Goal: Find specific page/section: Find specific page/section

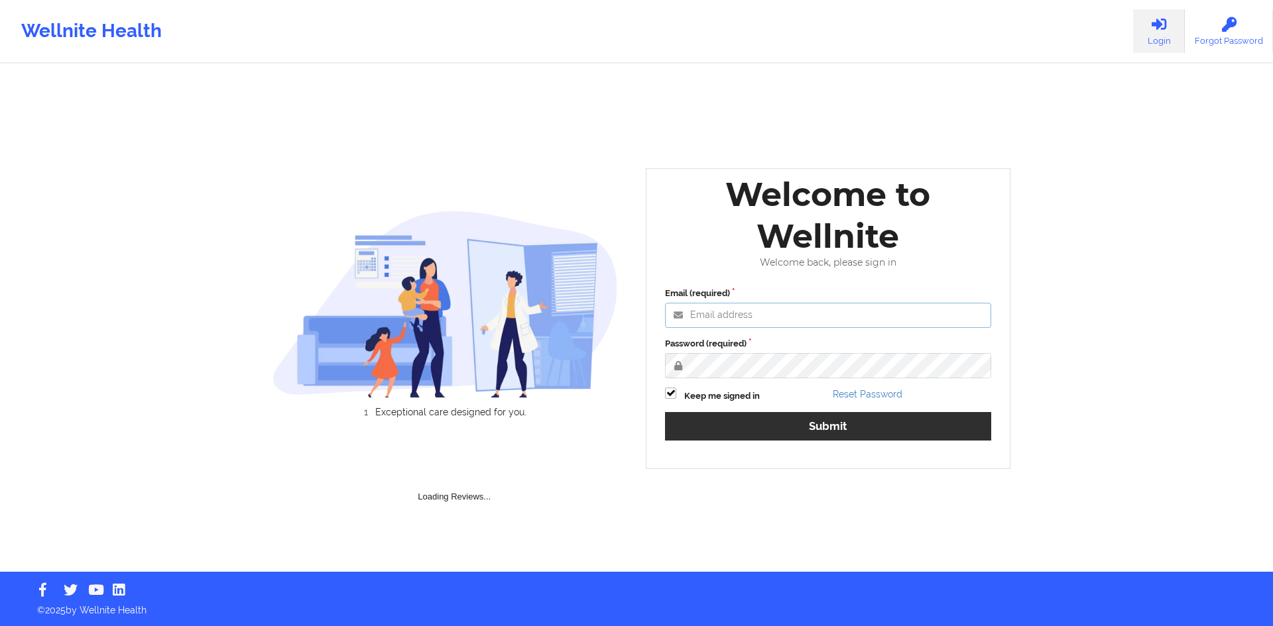
type input "[EMAIL_ADDRESS][DOMAIN_NAME]"
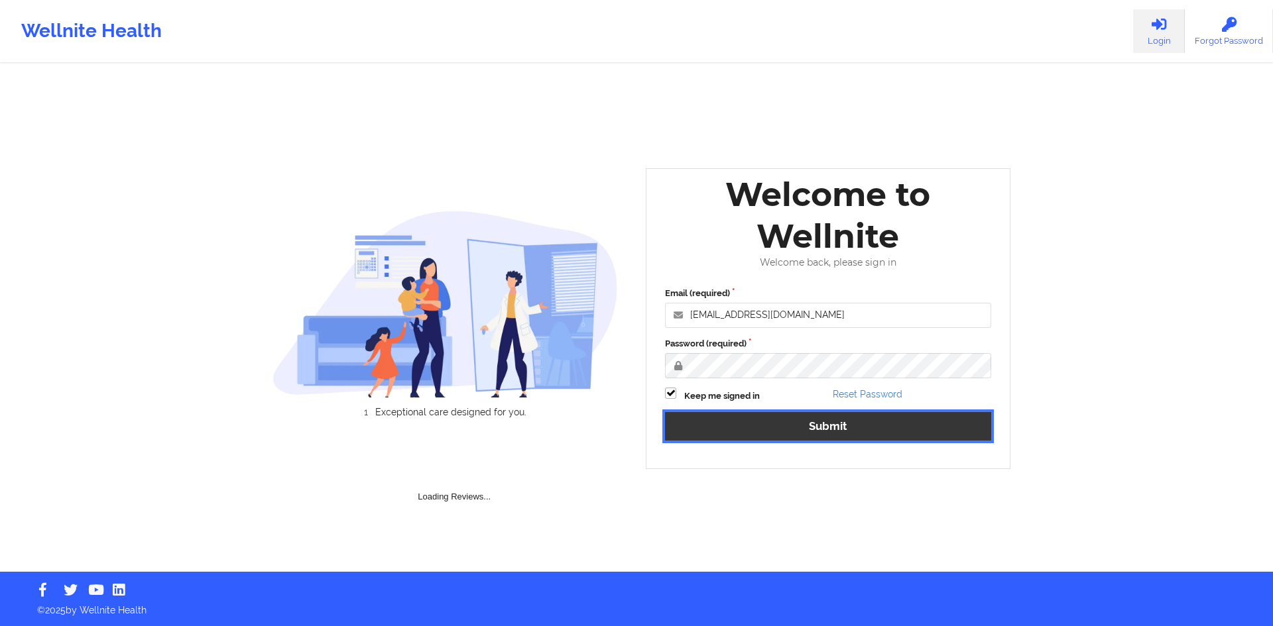
click at [744, 436] on button "Submit" at bounding box center [828, 426] width 326 height 28
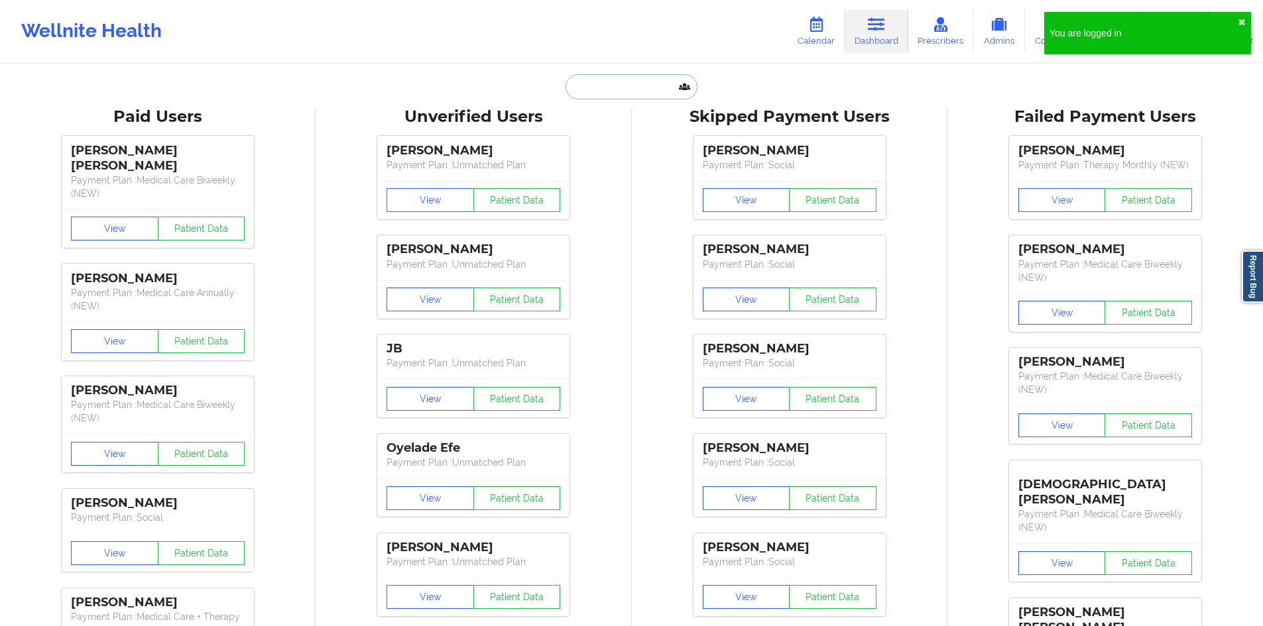
click at [649, 91] on input "text" at bounding box center [630, 86] width 131 height 25
paste input "[EMAIL_ADDRESS][DOMAIN_NAME]"
type input "[EMAIL_ADDRESS][DOMAIN_NAME]"
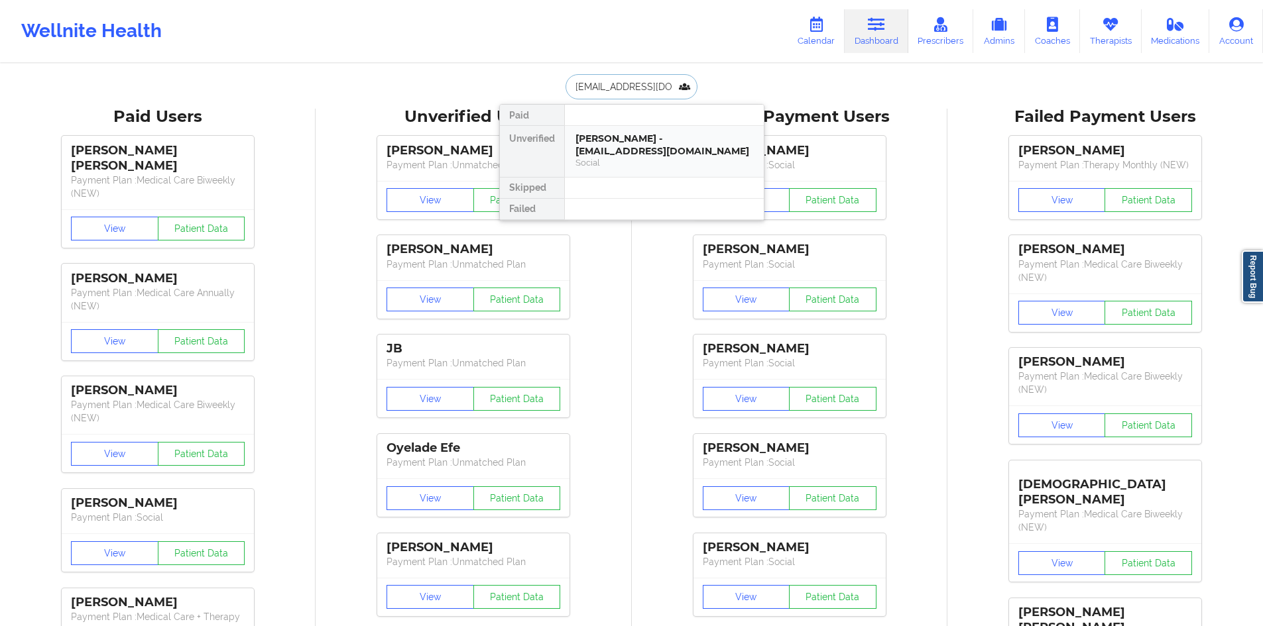
click at [622, 148] on div "[PERSON_NAME] - [EMAIL_ADDRESS][DOMAIN_NAME]" at bounding box center [664, 145] width 178 height 25
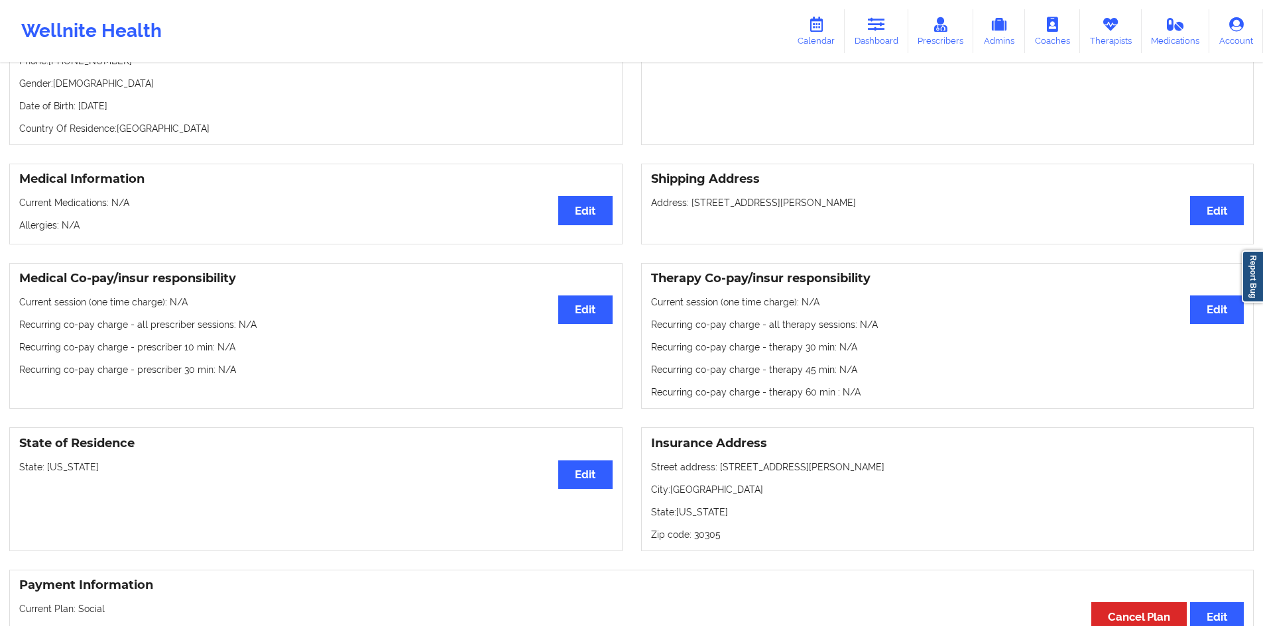
scroll to position [199, 0]
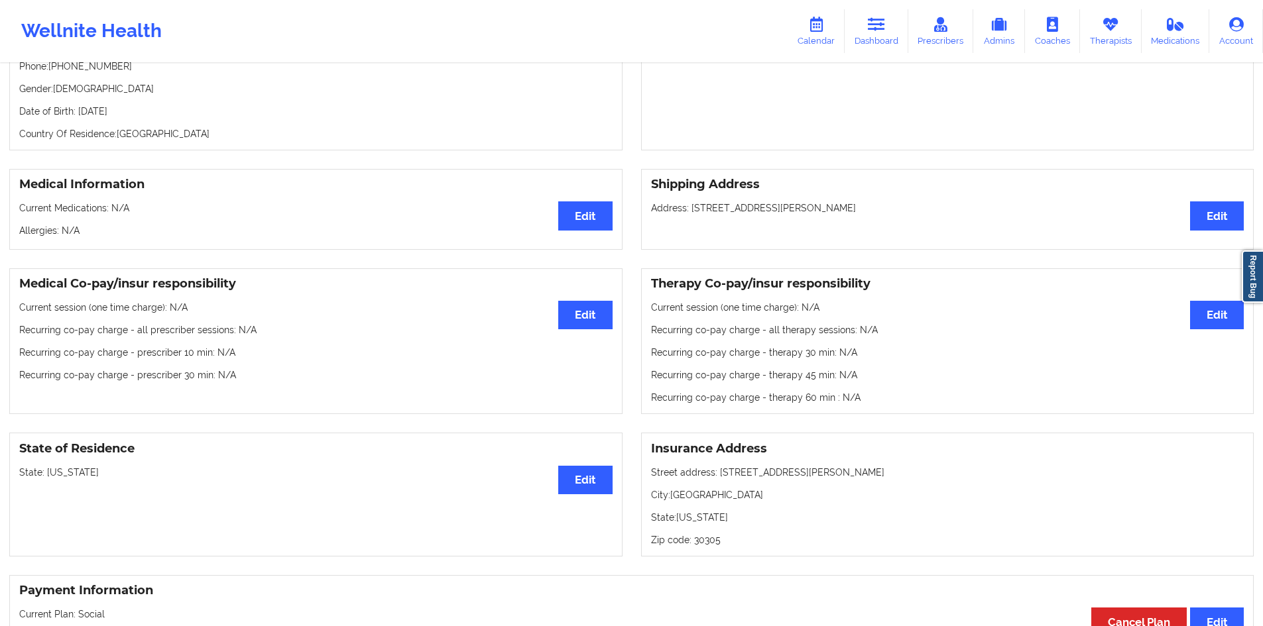
click at [854, 215] on p "Address: [STREET_ADDRESS][PERSON_NAME]" at bounding box center [947, 207] width 593 height 13
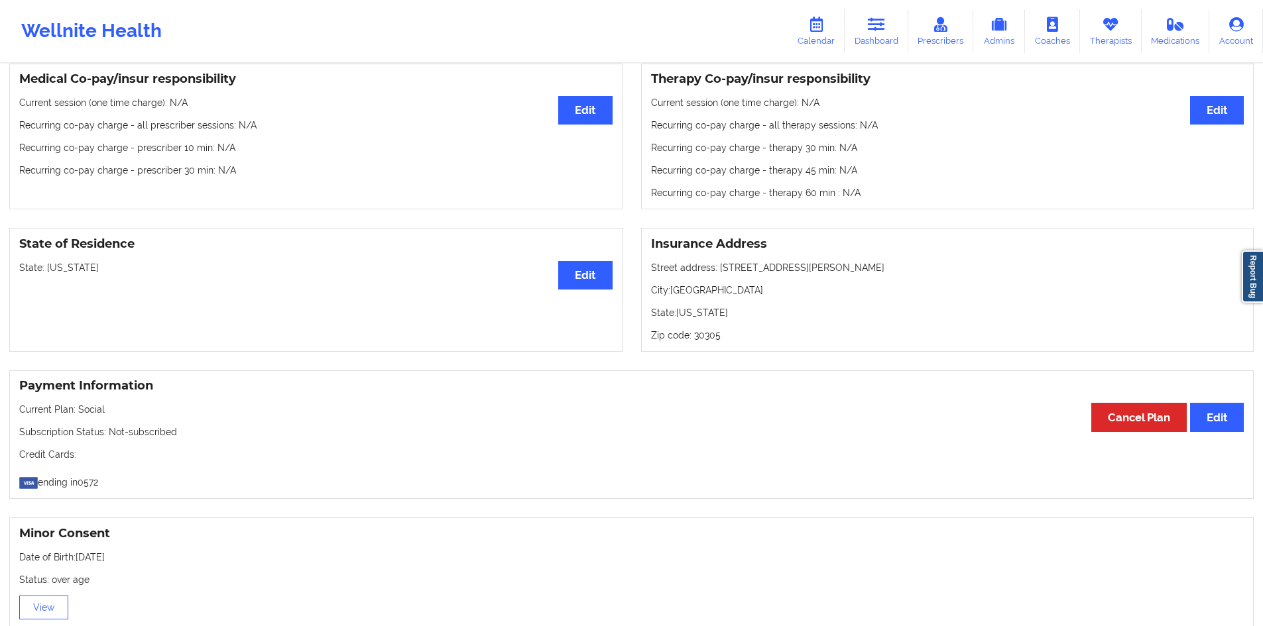
scroll to position [596, 0]
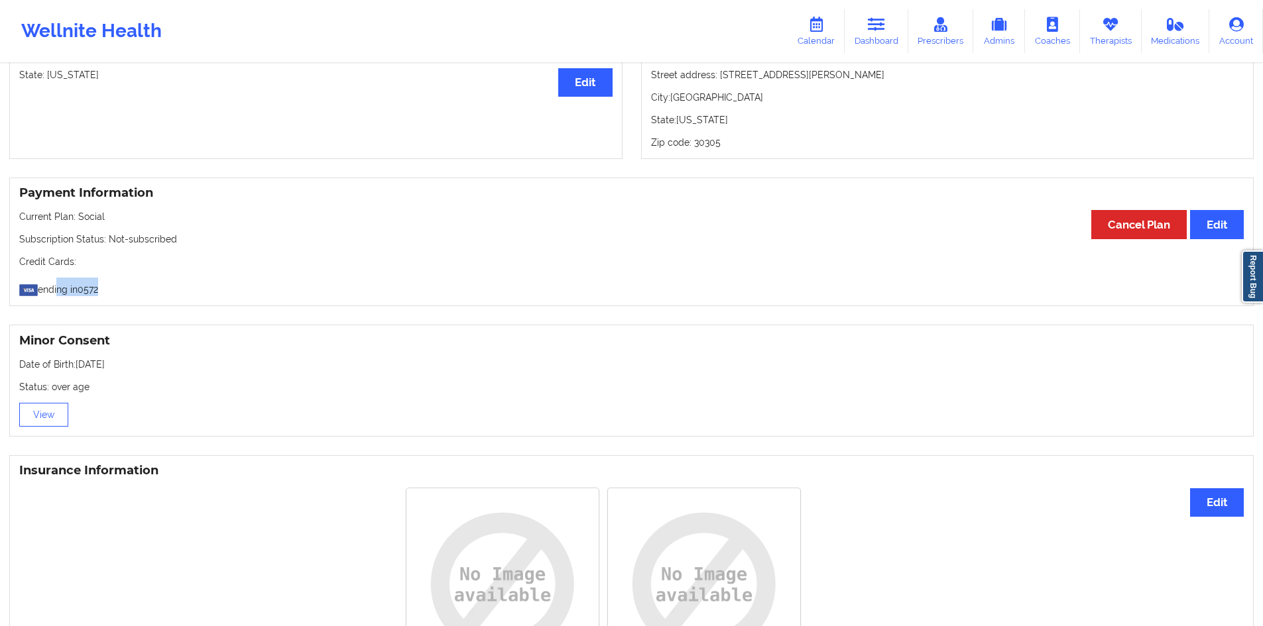
drag, startPoint x: 57, startPoint y: 287, endPoint x: 152, endPoint y: 306, distance: 97.4
click at [152, 306] on div "Payment Information Edit Cancel Plan Current Plan: Social Subscription Status: …" at bounding box center [631, 242] width 1244 height 129
click at [202, 288] on p "ending in 0572" at bounding box center [631, 287] width 1224 height 19
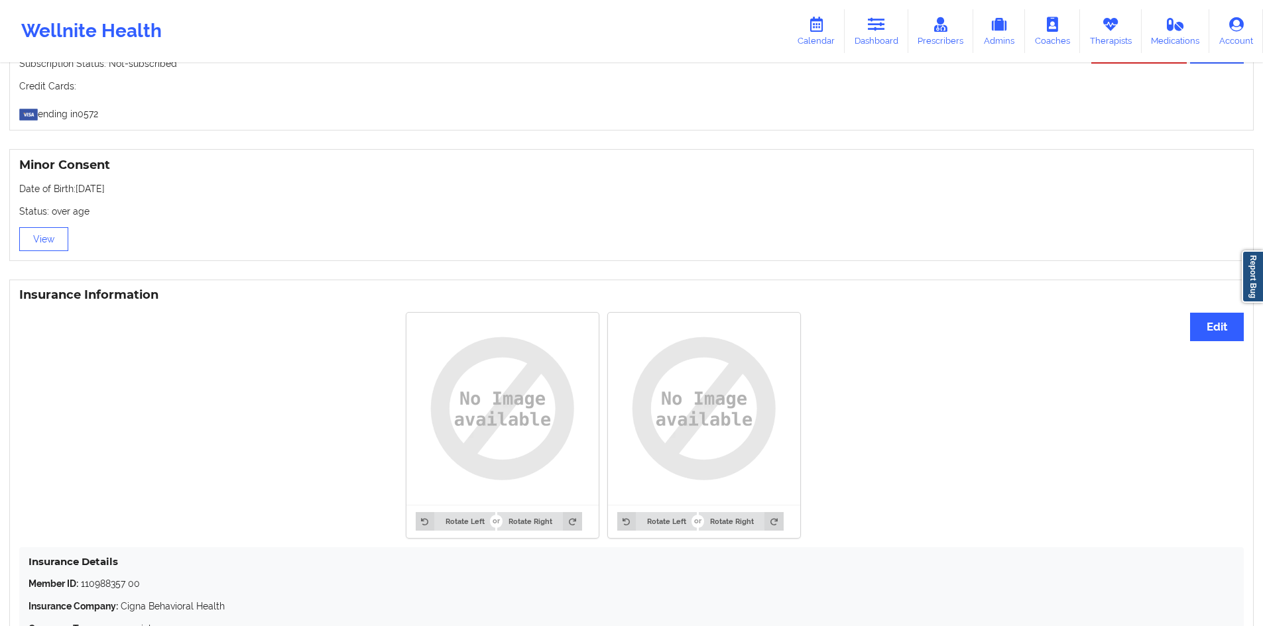
scroll to position [913, 0]
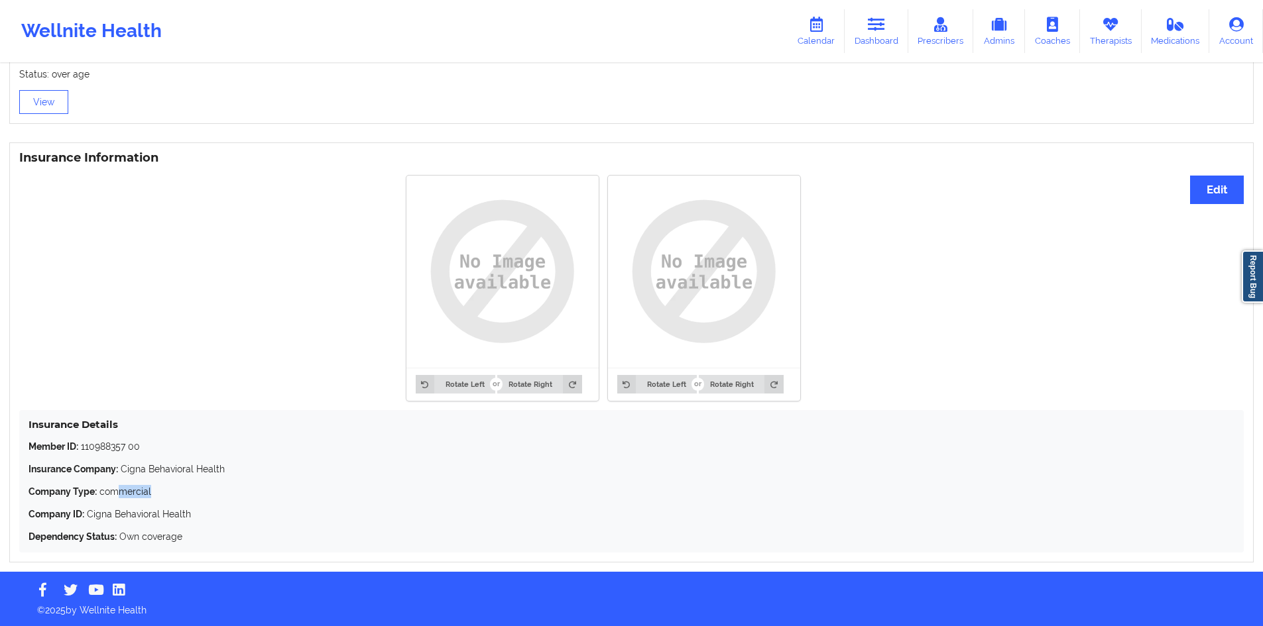
drag, startPoint x: 151, startPoint y: 476, endPoint x: 217, endPoint y: 477, distance: 66.3
click at [217, 477] on div "Member ID: 110988357 00 Insurance Company: Cigna Behavioral Health Company Type…" at bounding box center [631, 491] width 1206 height 103
click at [215, 475] on p "Insurance Company: Cigna Behavioral Health" at bounding box center [631, 469] width 1206 height 13
drag, startPoint x: 225, startPoint y: 472, endPoint x: 123, endPoint y: 474, distance: 102.1
click at [123, 474] on p "Insurance Company: Cigna Behavioral Health" at bounding box center [631, 469] width 1206 height 13
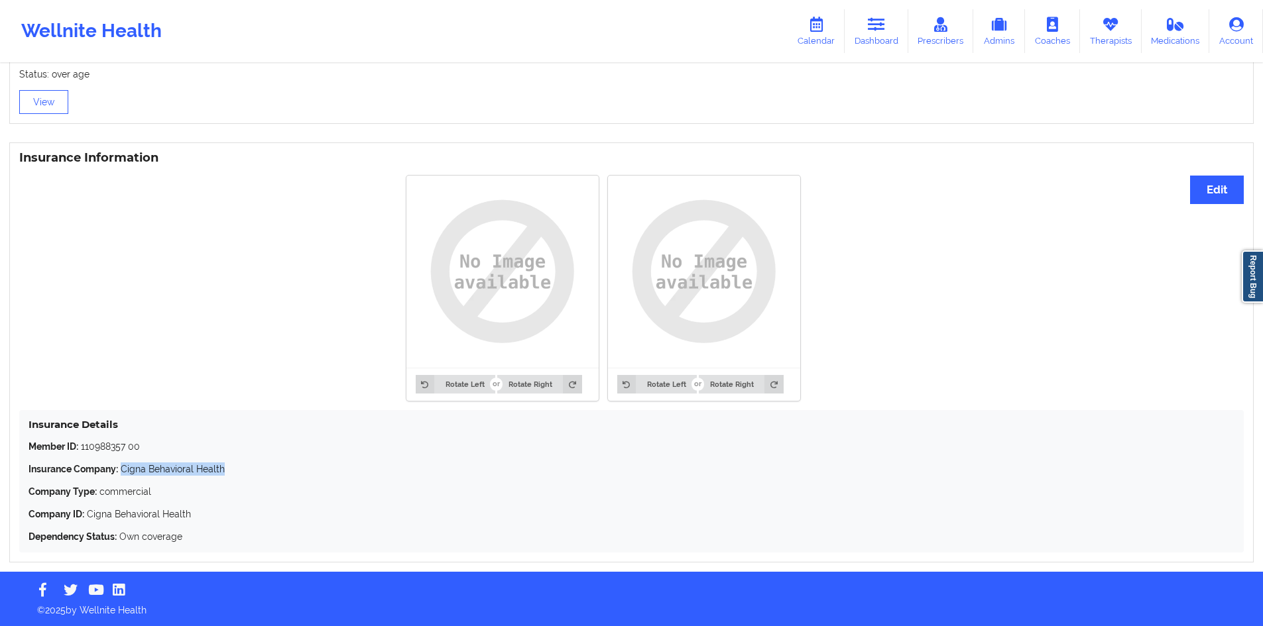
click at [131, 472] on p "Insurance Company: Cigna Behavioral Health" at bounding box center [631, 469] width 1206 height 13
click at [168, 469] on p "Insurance Company: Cigna Behavioral Health" at bounding box center [631, 469] width 1206 height 13
click at [207, 531] on div "Member ID: 110988357 00 Insurance Company: Cigna Behavioral Health Company Type…" at bounding box center [631, 491] width 1206 height 103
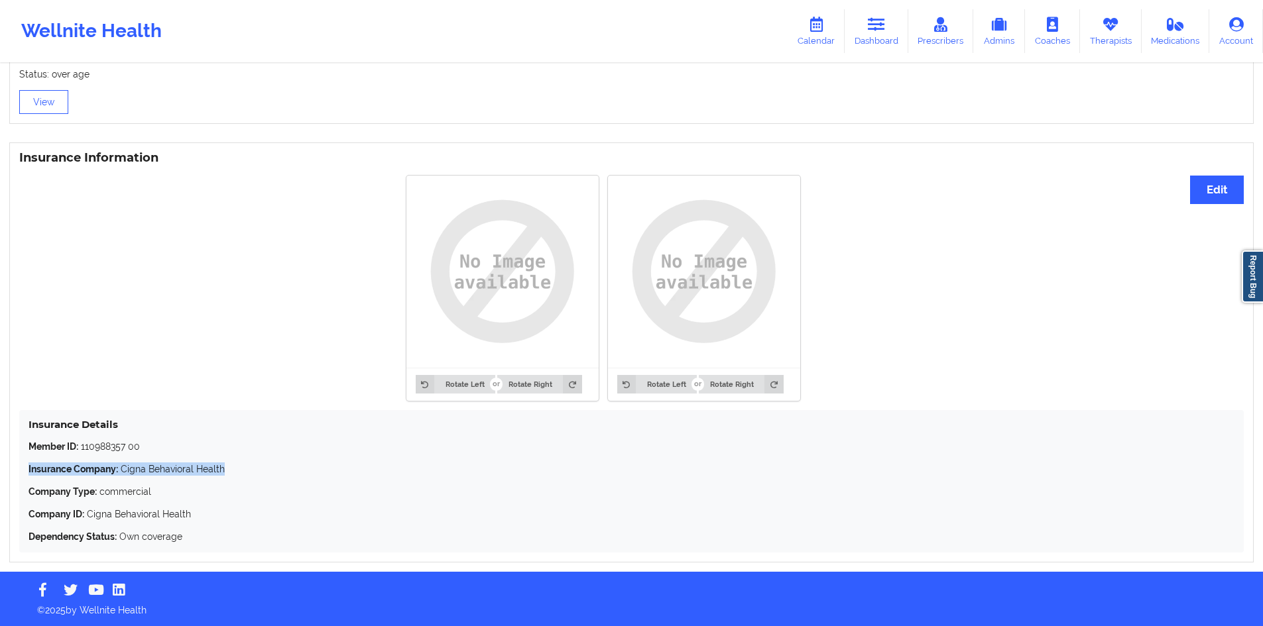
drag, startPoint x: 223, startPoint y: 475, endPoint x: 28, endPoint y: 475, distance: 194.2
click at [28, 475] on p "Insurance Company: Cigna Behavioral Health" at bounding box center [631, 469] width 1206 height 13
click at [87, 473] on strong "Insurance Company:" at bounding box center [72, 469] width 89 height 11
click at [241, 494] on p "Company Type: commercial" at bounding box center [631, 491] width 1206 height 13
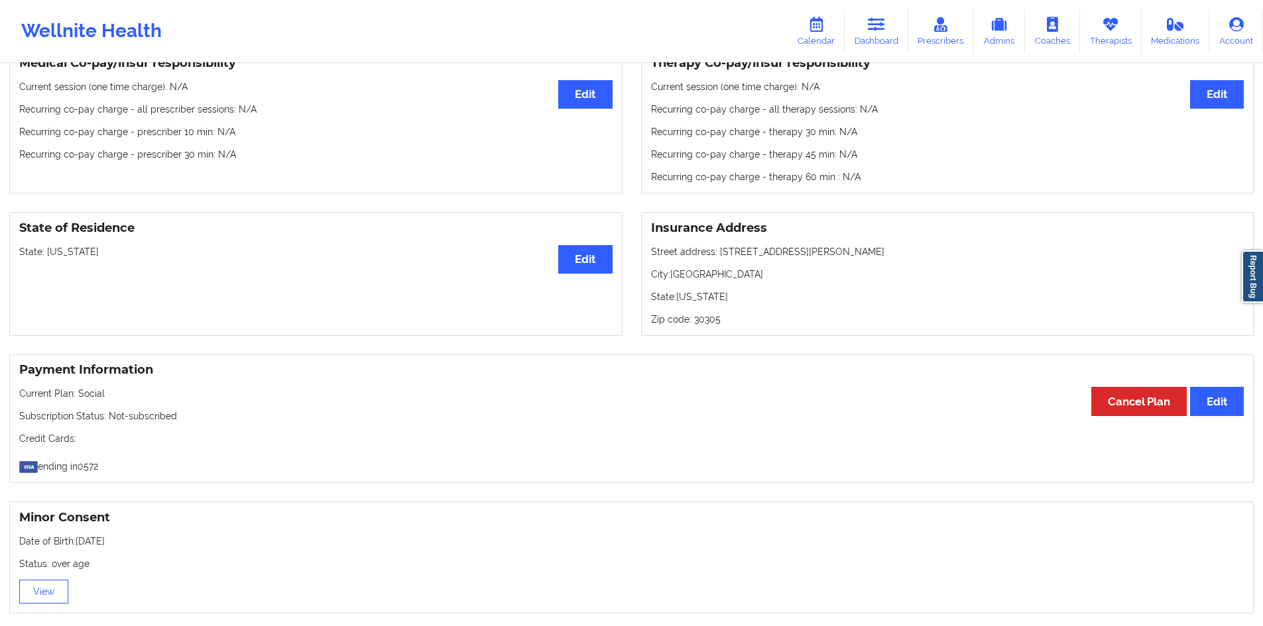
scroll to position [582, 0]
